Goal: Find contact information: Find contact information

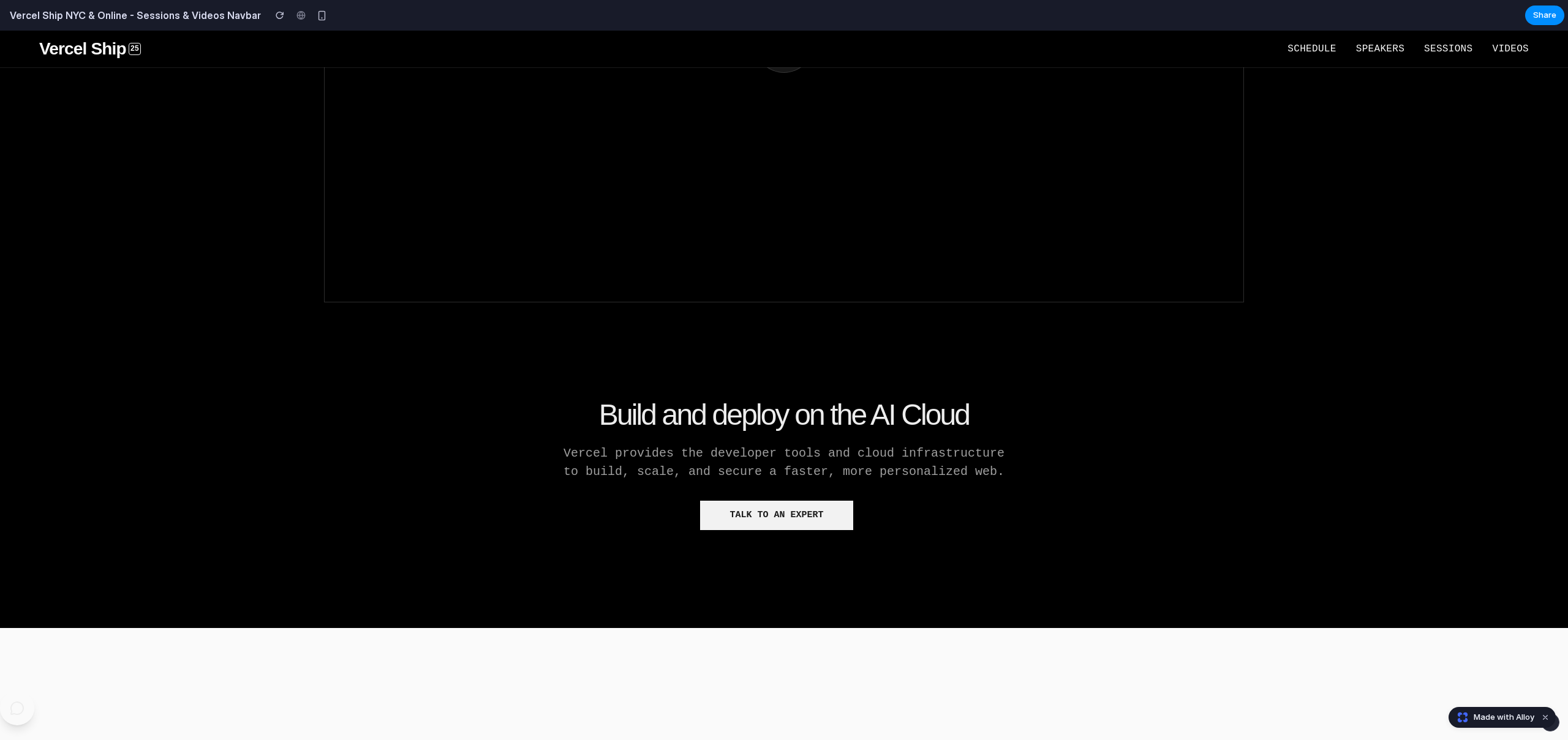
scroll to position [364, 0]
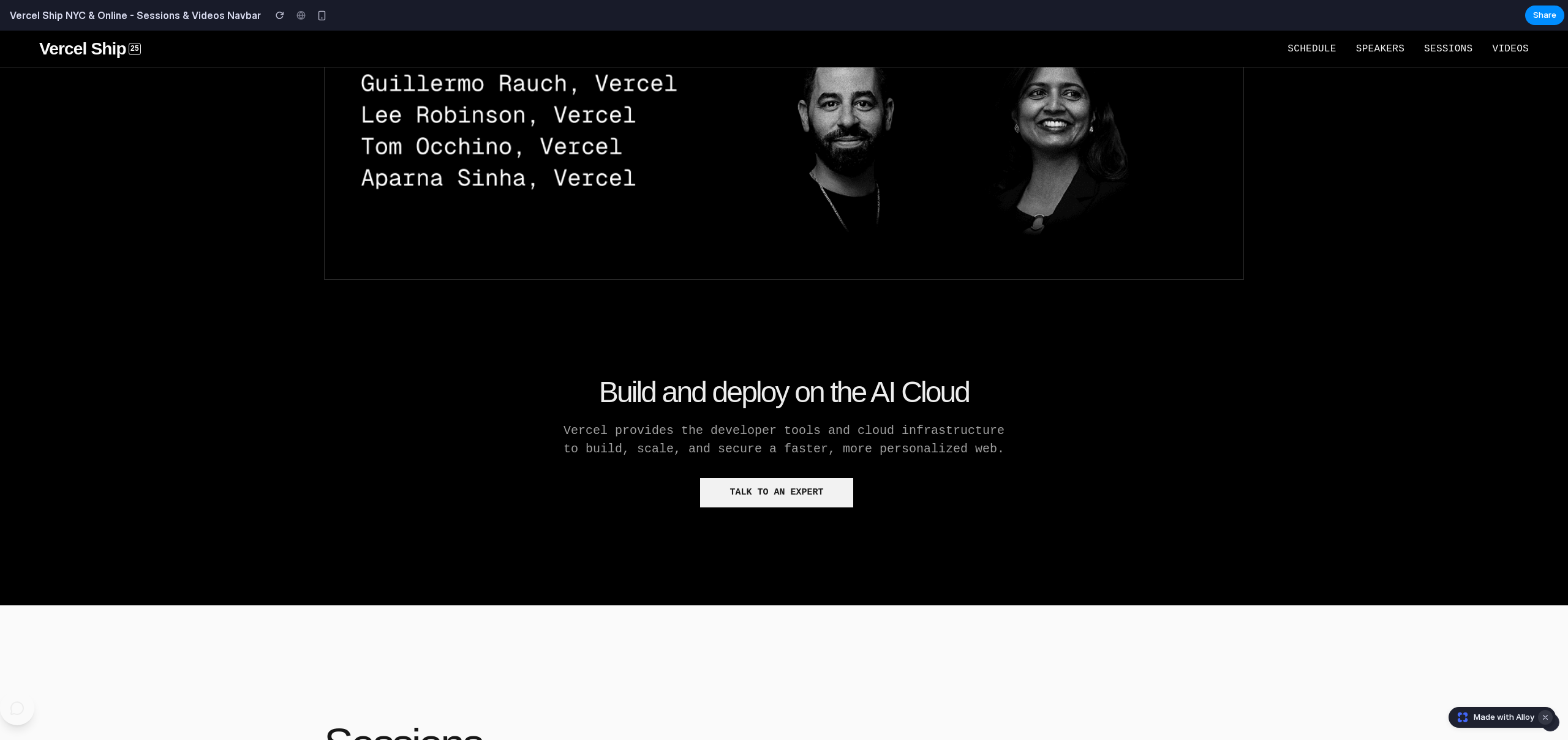
click at [1543, 718] on button "Dismiss watermark" at bounding box center [1545, 717] width 14 height 14
click at [1552, 726] on div "button" at bounding box center [1550, 722] width 8 height 8
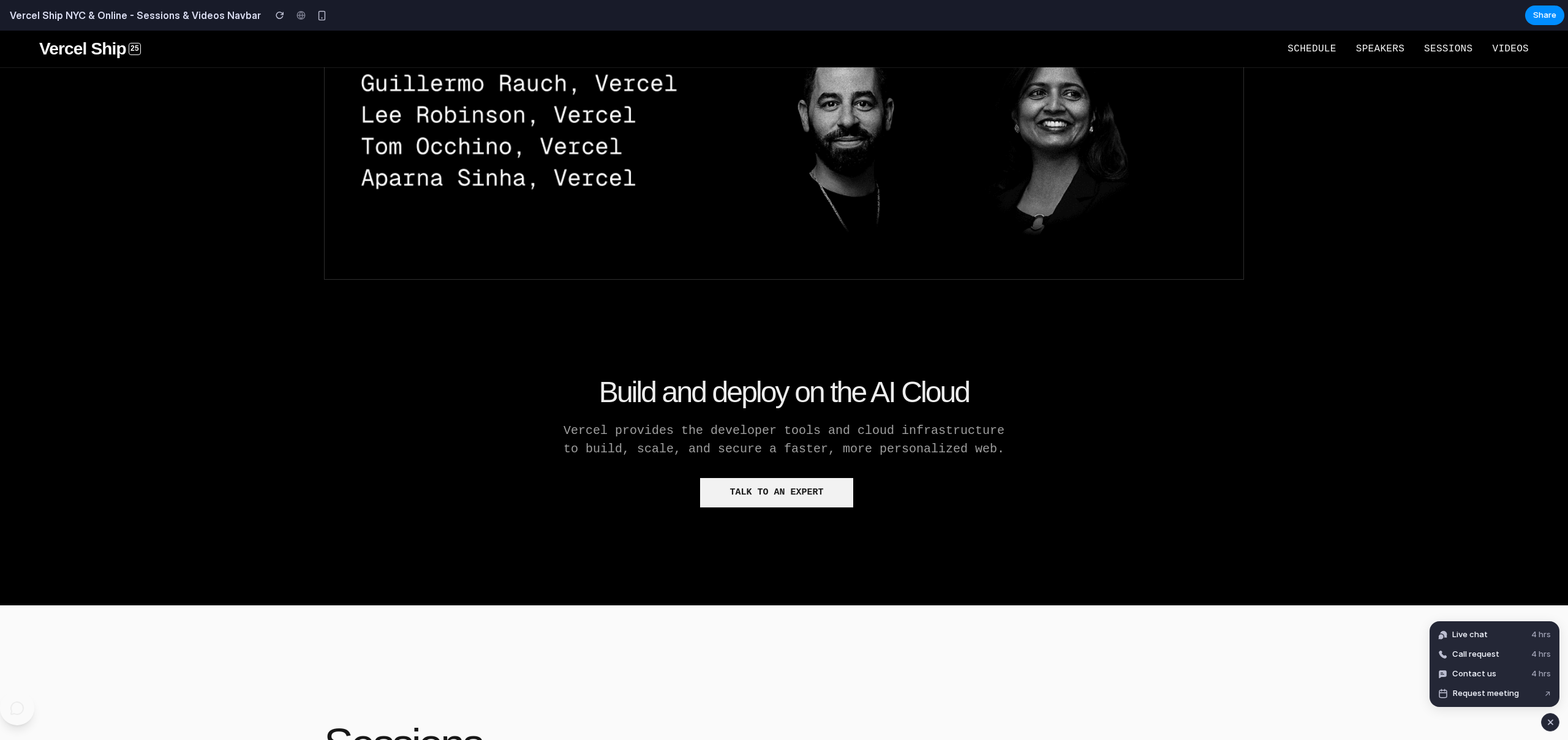
click at [1160, 531] on div "Build and deploy on the AI Cloud Vercel provides the developer tools and cloud …" at bounding box center [784, 442] width 920 height 228
drag, startPoint x: 768, startPoint y: 507, endPoint x: 778, endPoint y: 496, distance: 14.9
click at [770, 505] on div "Build and deploy on the AI Cloud Vercel provides the developer tools and cloud …" at bounding box center [784, 442] width 920 height 228
click at [778, 495] on button "Talk to an expert" at bounding box center [776, 492] width 153 height 30
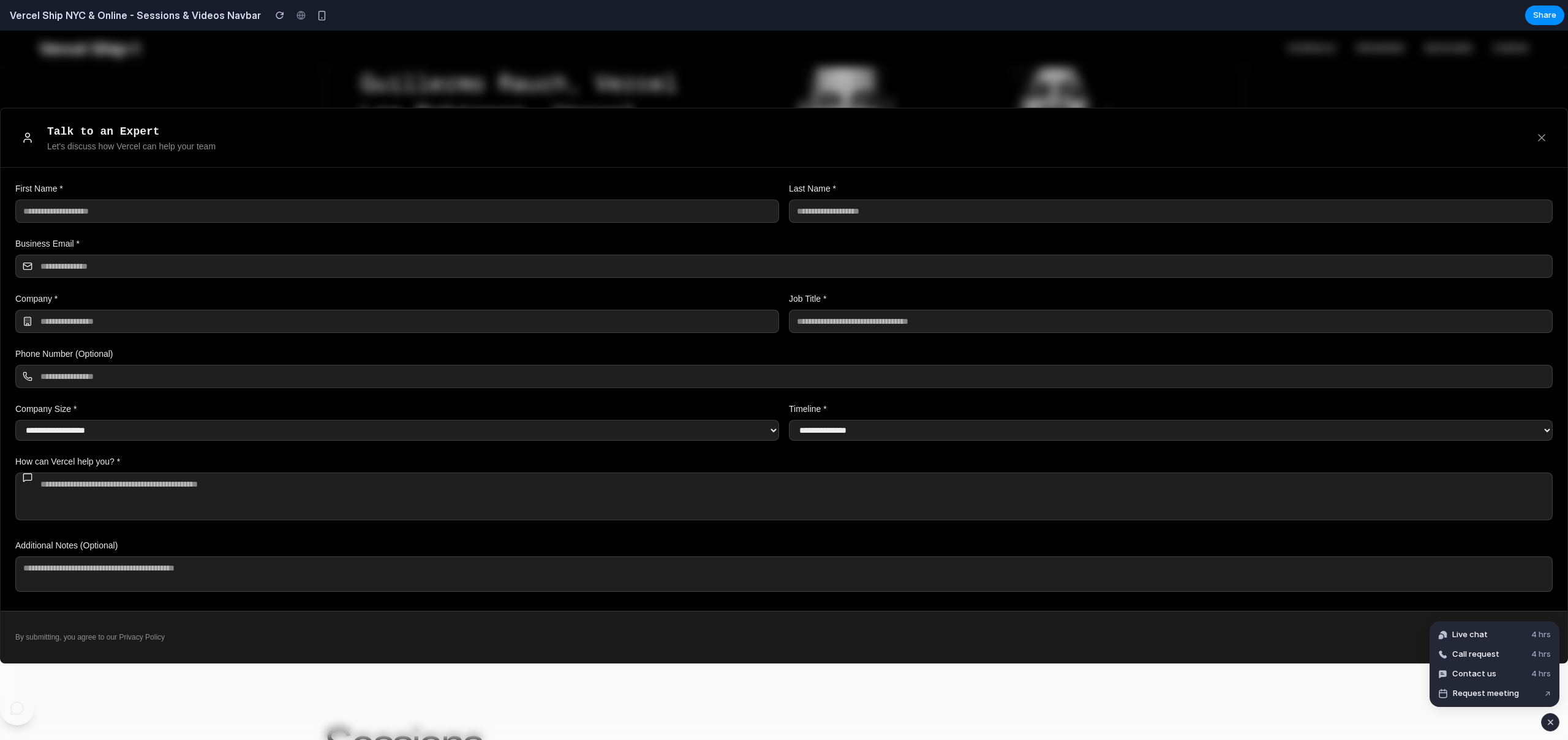
click at [658, 699] on div at bounding box center [784, 385] width 1568 height 710
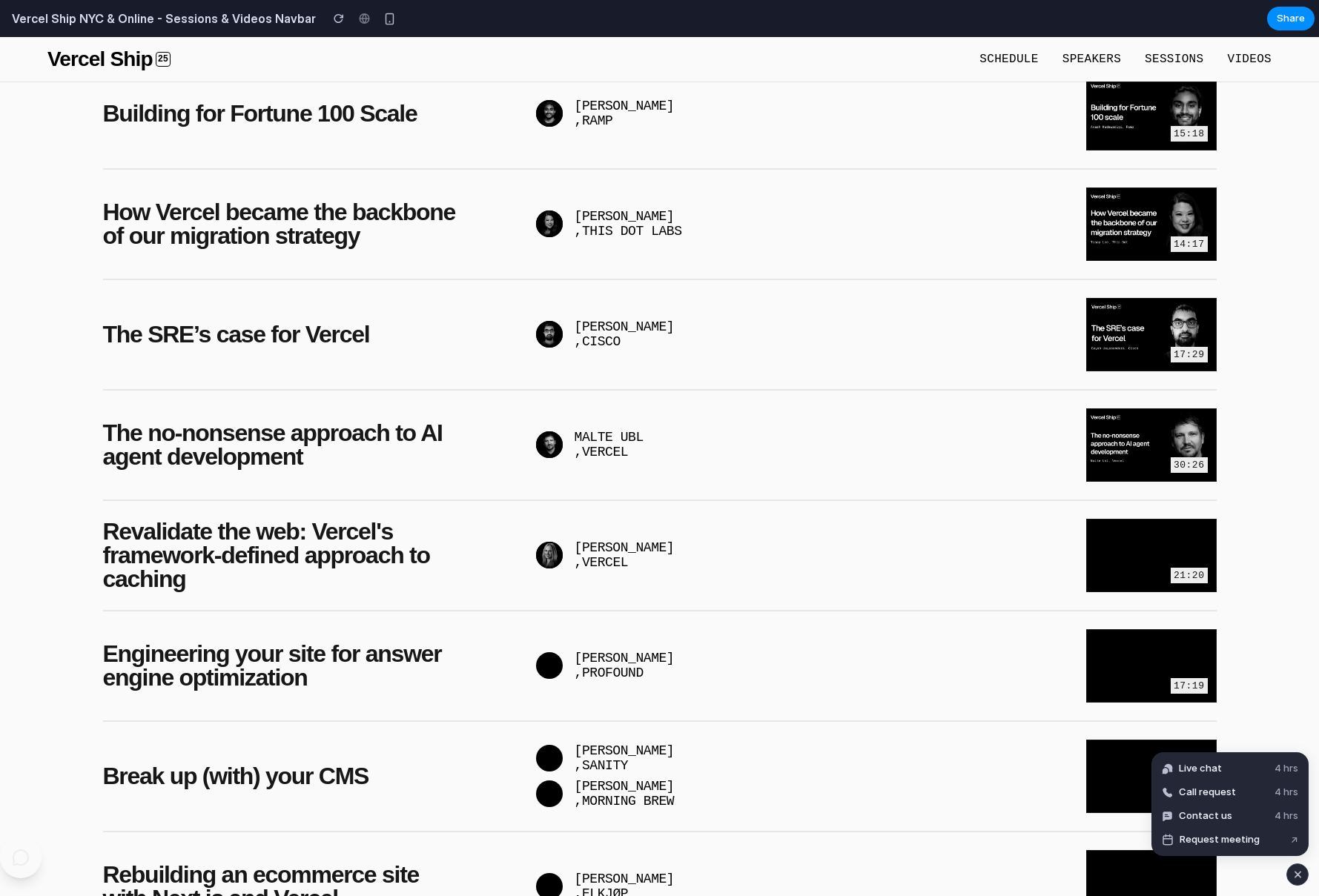
scroll to position [2136, 0]
